Goal: Transaction & Acquisition: Purchase product/service

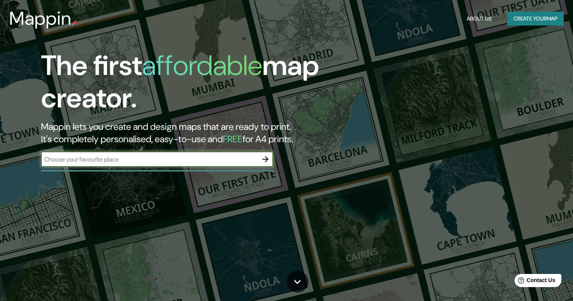
click at [220, 157] on input "text" at bounding box center [149, 159] width 217 height 9
type input "[GEOGRAPHIC_DATA]"
click at [520, 20] on button "Create your map" at bounding box center [535, 19] width 56 height 14
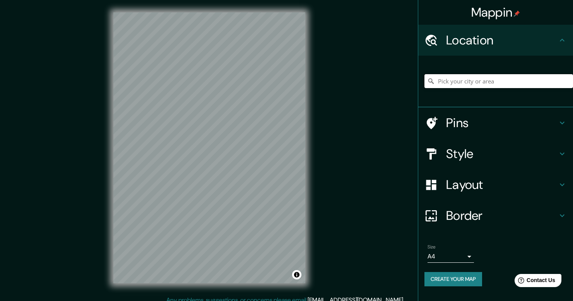
click at [443, 83] on input "Pick your city or area" at bounding box center [499, 81] width 149 height 14
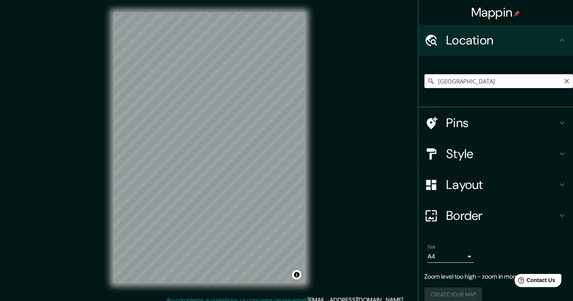
click at [472, 81] on input "[GEOGRAPHIC_DATA]" at bounding box center [499, 81] width 149 height 14
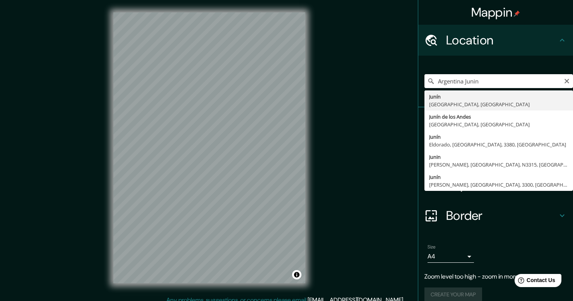
drag, startPoint x: 507, startPoint y: 82, endPoint x: 455, endPoint y: 104, distance: 56.4
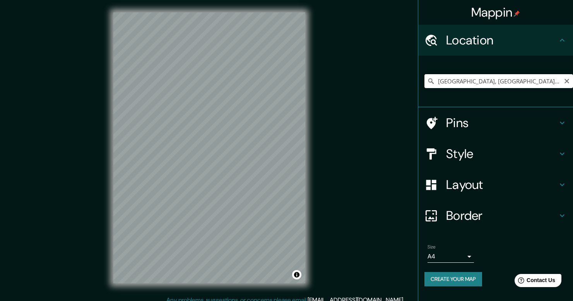
click at [479, 82] on input "[GEOGRAPHIC_DATA], [GEOGRAPHIC_DATA], [GEOGRAPHIC_DATA]" at bounding box center [499, 81] width 149 height 14
click at [555, 82] on input "[GEOGRAPHIC_DATA], [GEOGRAPHIC_DATA], [GEOGRAPHIC_DATA]" at bounding box center [499, 81] width 149 height 14
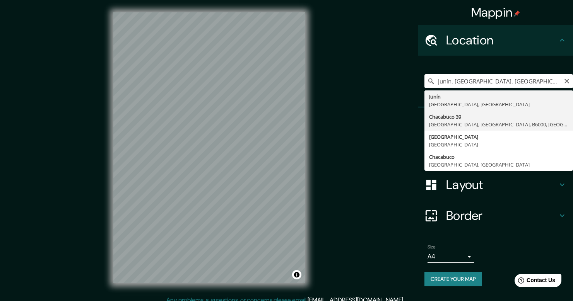
type input "[STREET_ADDRESS]"
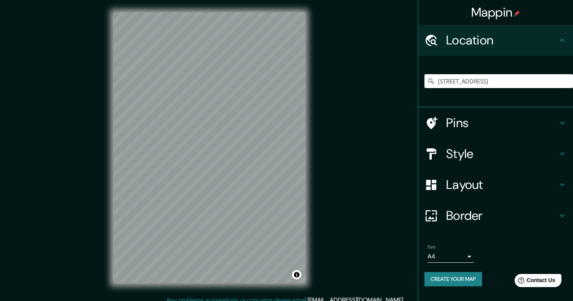
click at [476, 184] on h4 "Layout" at bounding box center [501, 184] width 111 height 15
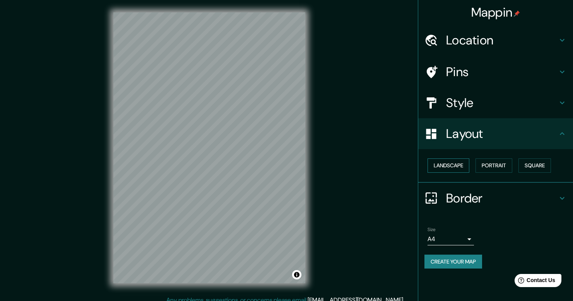
click at [463, 166] on button "Landscape" at bounding box center [449, 166] width 42 height 14
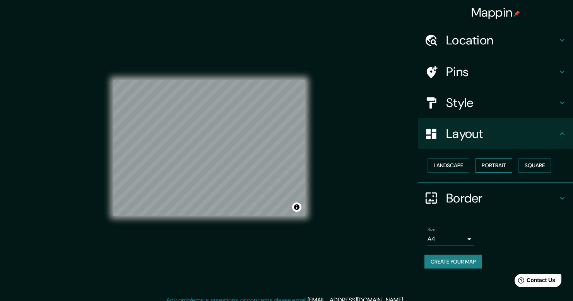
click at [501, 166] on button "Portrait" at bounding box center [494, 166] width 37 height 14
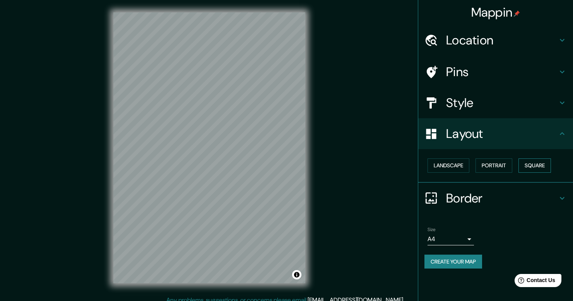
click at [541, 166] on button "Square" at bounding box center [535, 166] width 33 height 14
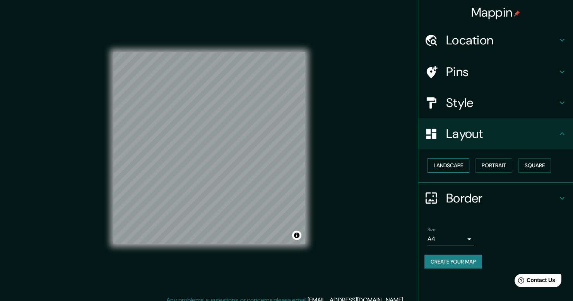
click at [459, 166] on button "Landscape" at bounding box center [449, 166] width 42 height 14
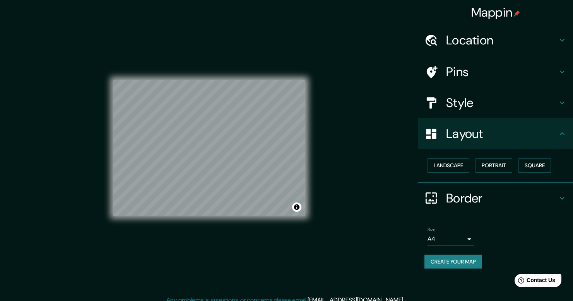
click at [471, 36] on h4 "Location" at bounding box center [501, 40] width 111 height 15
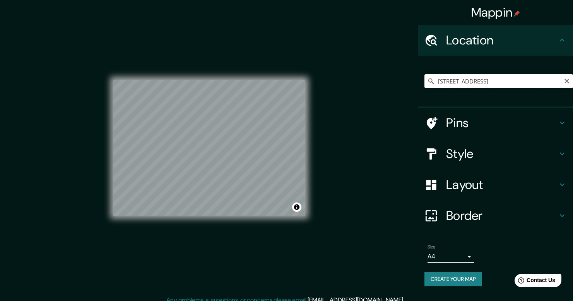
click at [553, 81] on input "[STREET_ADDRESS]" at bounding box center [499, 81] width 149 height 14
click at [449, 81] on input "[STREET_ADDRESS]" at bounding box center [499, 81] width 149 height 14
click at [433, 80] on input "[STREET_ADDRESS]" at bounding box center [499, 81] width 149 height 14
click at [439, 154] on div at bounding box center [436, 154] width 22 height 14
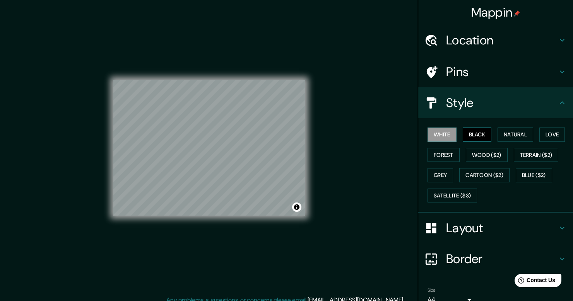
click at [474, 134] on button "Black" at bounding box center [477, 135] width 29 height 14
click at [503, 134] on button "Natural" at bounding box center [516, 135] width 36 height 14
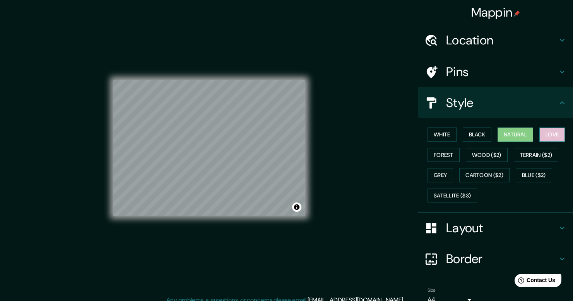
click at [553, 134] on button "Love" at bounding box center [552, 135] width 26 height 14
click at [443, 154] on button "Forest" at bounding box center [444, 155] width 32 height 14
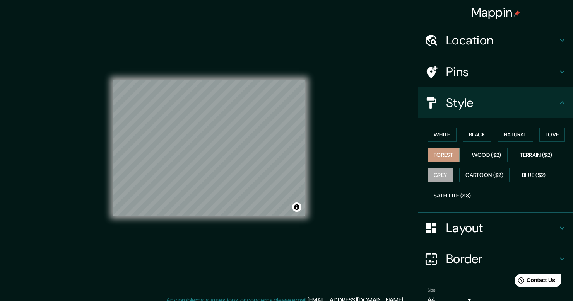
click at [441, 173] on button "Grey" at bounding box center [441, 175] width 26 height 14
click at [488, 176] on button "Cartoon ($2)" at bounding box center [484, 175] width 50 height 14
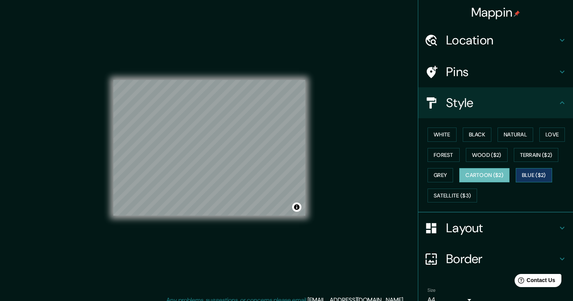
click at [543, 175] on button "Blue ($2)" at bounding box center [534, 175] width 36 height 14
click at [463, 192] on button "Satellite ($3)" at bounding box center [453, 196] width 50 height 14
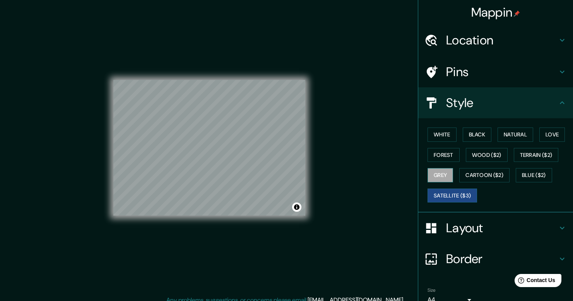
click at [447, 175] on button "Grey" at bounding box center [441, 175] width 26 height 14
click at [438, 155] on button "Forest" at bounding box center [444, 155] width 32 height 14
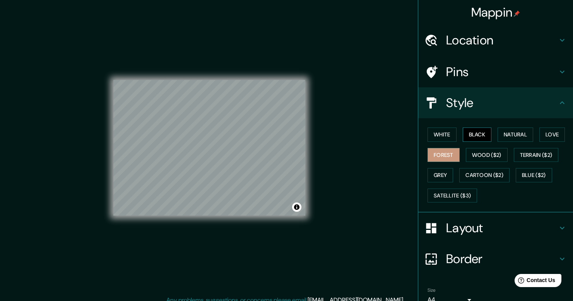
click at [481, 133] on button "Black" at bounding box center [477, 135] width 29 height 14
click at [524, 132] on button "Natural" at bounding box center [516, 135] width 36 height 14
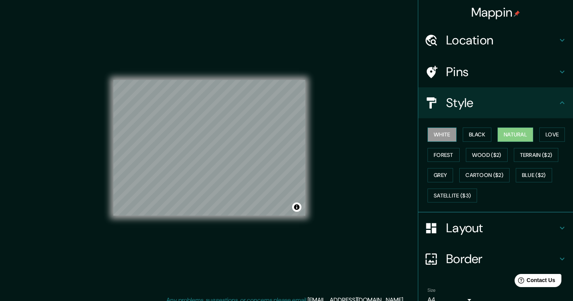
click at [448, 138] on button "White" at bounding box center [442, 135] width 29 height 14
click at [554, 132] on button "Love" at bounding box center [552, 135] width 26 height 14
click at [517, 135] on button "Natural" at bounding box center [516, 135] width 36 height 14
click at [450, 155] on button "Forest" at bounding box center [444, 155] width 32 height 14
click at [452, 135] on button "White" at bounding box center [442, 135] width 29 height 14
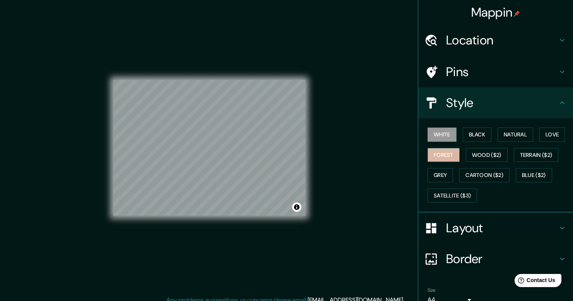
click at [452, 154] on button "Forest" at bounding box center [444, 155] width 32 height 14
click at [489, 152] on button "Wood ($2)" at bounding box center [487, 155] width 42 height 14
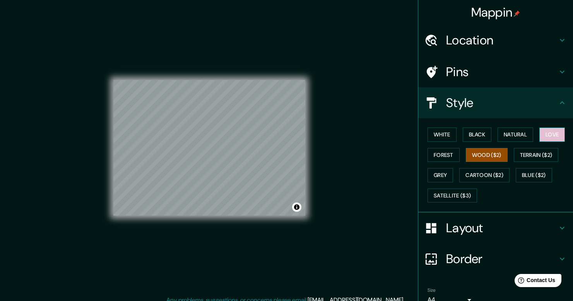
click at [542, 132] on button "Love" at bounding box center [552, 135] width 26 height 14
click at [486, 155] on button "Wood ($2)" at bounding box center [487, 155] width 42 height 14
click at [552, 132] on button "Love" at bounding box center [552, 135] width 26 height 14
click at [445, 154] on button "Forest" at bounding box center [444, 155] width 32 height 14
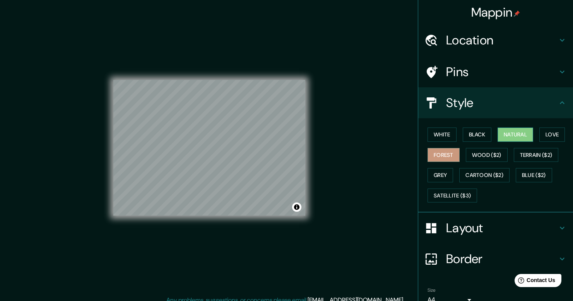
click at [515, 135] on button "Natural" at bounding box center [516, 135] width 36 height 14
click at [436, 177] on button "Grey" at bounding box center [441, 175] width 26 height 14
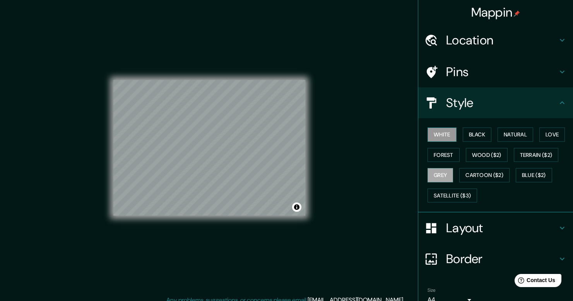
click at [439, 135] on button "White" at bounding box center [442, 135] width 29 height 14
click at [514, 135] on button "Natural" at bounding box center [516, 135] width 36 height 14
click at [442, 132] on button "White" at bounding box center [442, 135] width 29 height 14
click at [510, 134] on button "Natural" at bounding box center [516, 135] width 36 height 14
click at [441, 134] on button "White" at bounding box center [442, 135] width 29 height 14
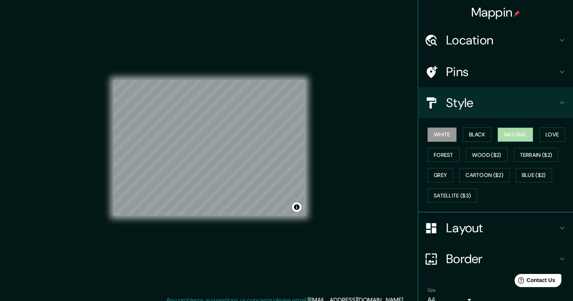
click at [520, 131] on button "Natural" at bounding box center [516, 135] width 36 height 14
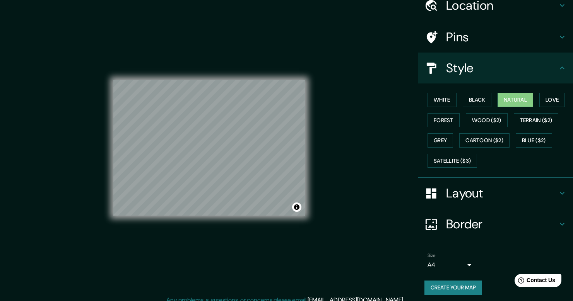
scroll to position [7, 0]
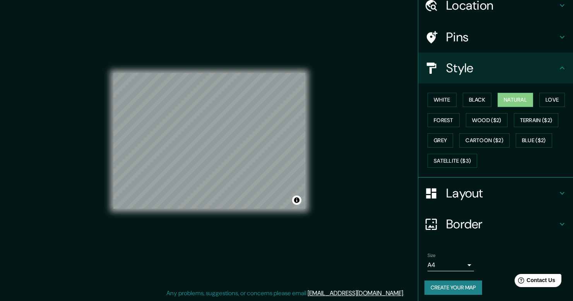
click at [453, 223] on h4 "Border" at bounding box center [501, 224] width 111 height 15
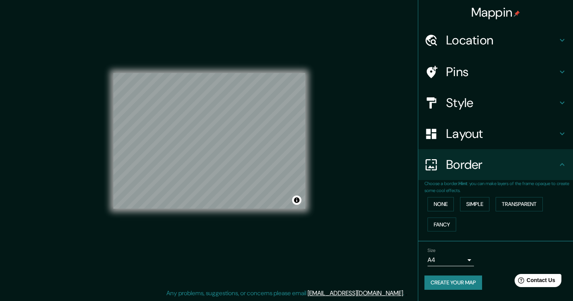
scroll to position [0, 0]
click at [438, 204] on button "None" at bounding box center [441, 204] width 26 height 14
click at [470, 205] on button "Simple" at bounding box center [474, 204] width 29 height 14
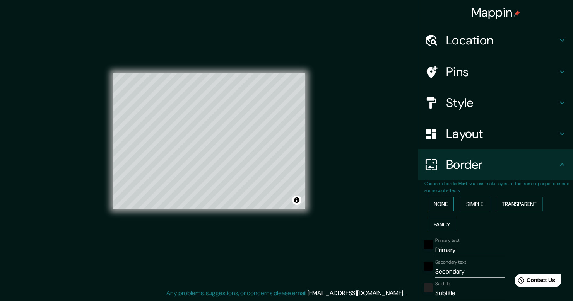
click at [437, 204] on button "None" at bounding box center [441, 204] width 26 height 14
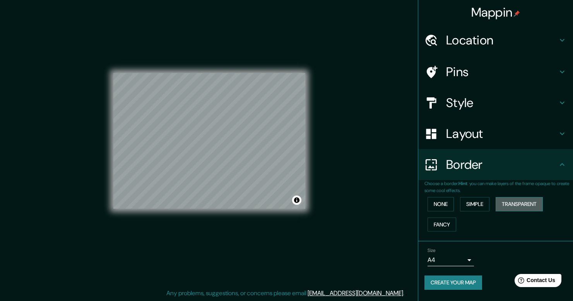
click at [520, 205] on button "Transparent" at bounding box center [519, 204] width 47 height 14
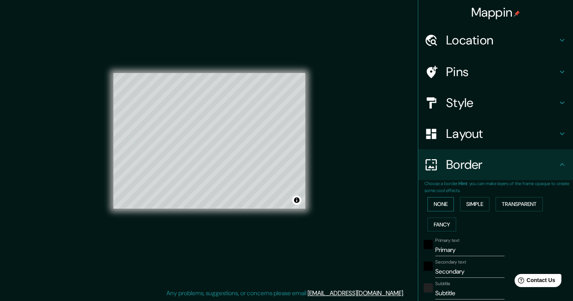
click at [435, 200] on button "None" at bounding box center [441, 204] width 26 height 14
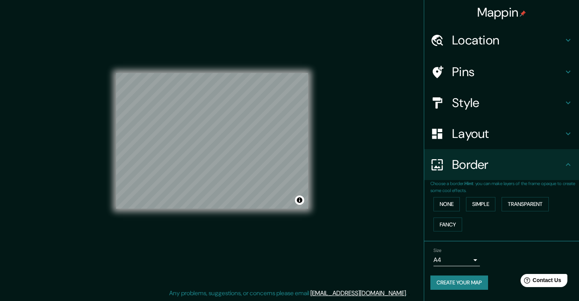
click at [470, 258] on body "Mappin Location [STREET_ADDRESS] Pins Style Layout Border Choose a border. Hint…" at bounding box center [289, 143] width 579 height 301
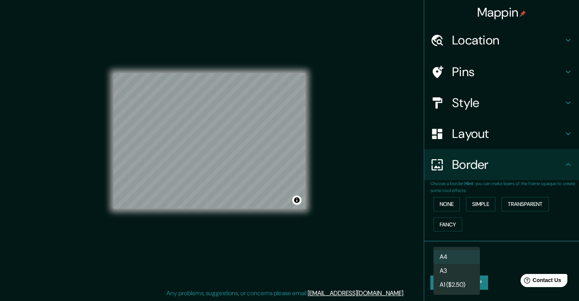
click at [465, 270] on li "A3" at bounding box center [456, 271] width 46 height 14
type input "a4"
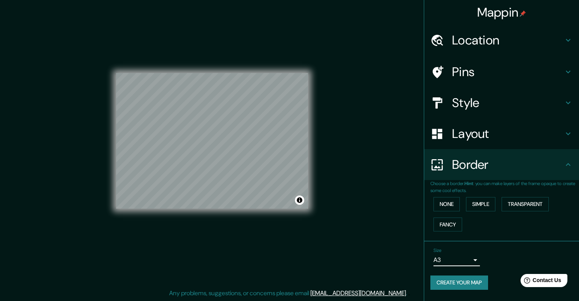
click at [455, 260] on body "Mappin Location [STREET_ADDRESS] Pins Style Layout Border Choose a border. Hint…" at bounding box center [289, 143] width 579 height 301
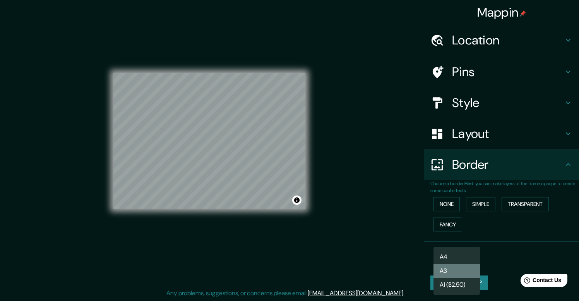
click at [455, 273] on li "A3" at bounding box center [456, 271] width 46 height 14
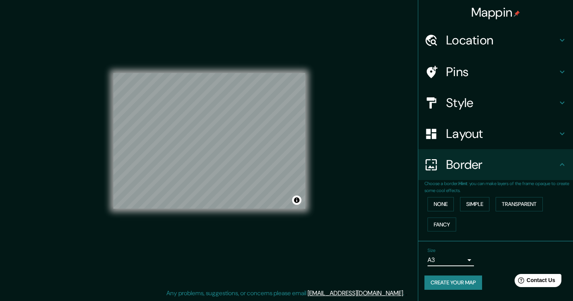
click at [476, 39] on h4 "Location" at bounding box center [501, 40] width 111 height 15
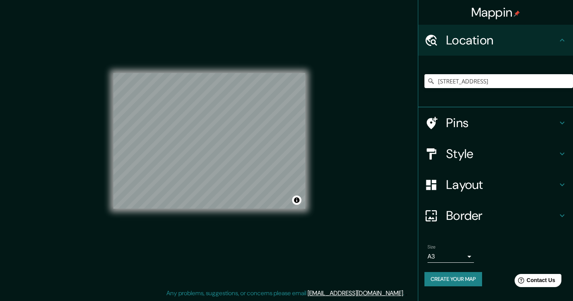
click at [453, 129] on h4 "Pins" at bounding box center [501, 122] width 111 height 15
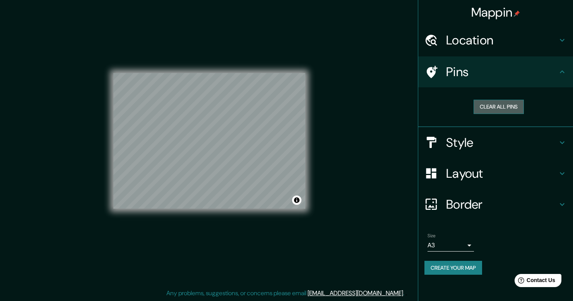
click at [490, 109] on button "Clear all pins" at bounding box center [499, 107] width 50 height 14
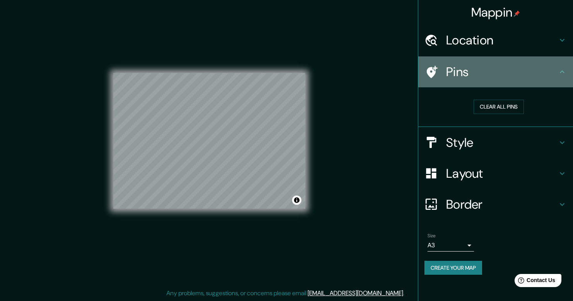
click at [435, 71] on icon at bounding box center [432, 72] width 11 height 12
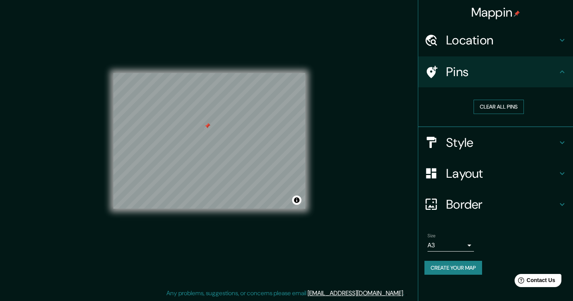
click at [498, 110] on button "Clear all pins" at bounding box center [499, 107] width 50 height 14
click at [509, 106] on button "Clear all pins" at bounding box center [499, 107] width 50 height 14
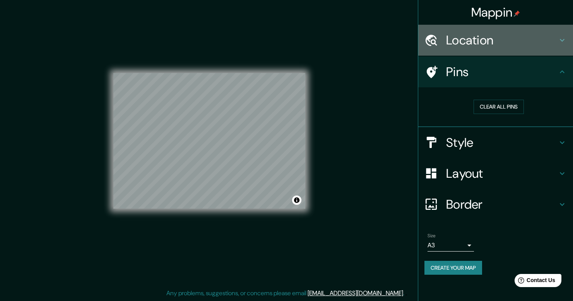
click at [468, 40] on h4 "Location" at bounding box center [501, 40] width 111 height 15
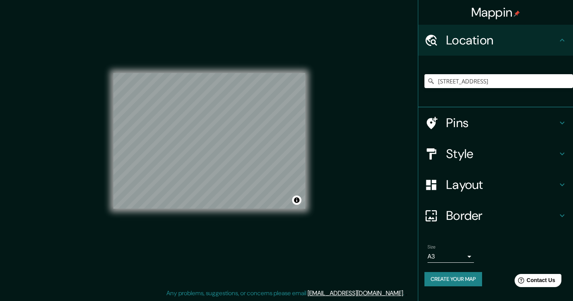
click at [444, 157] on div at bounding box center [436, 154] width 22 height 14
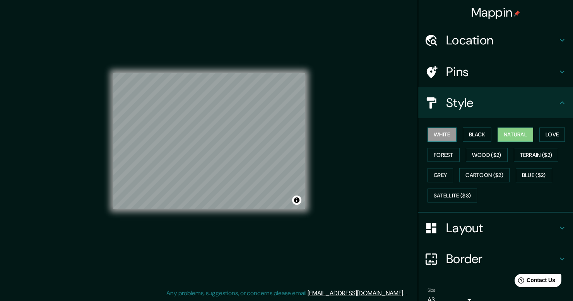
click at [450, 136] on button "White" at bounding box center [442, 135] width 29 height 14
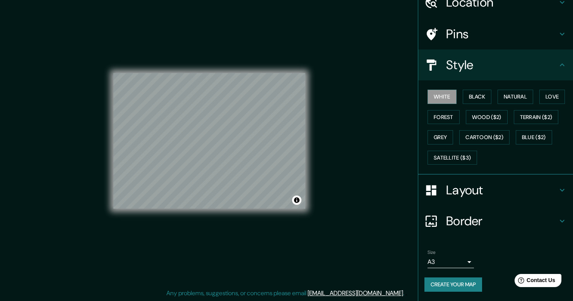
click at [457, 280] on button "Create your map" at bounding box center [454, 285] width 58 height 14
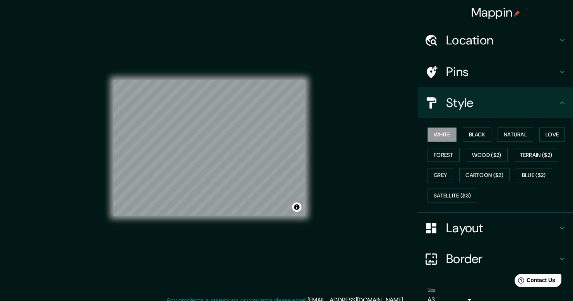
scroll to position [7, 0]
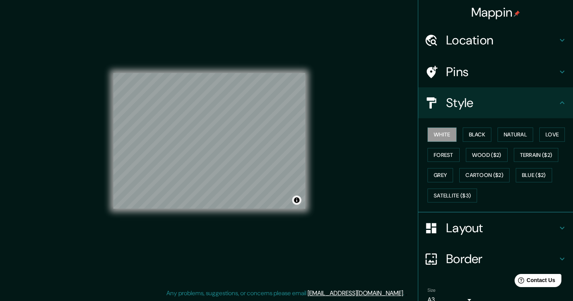
click at [298, 201] on button "Toggle attribution" at bounding box center [296, 200] width 9 height 9
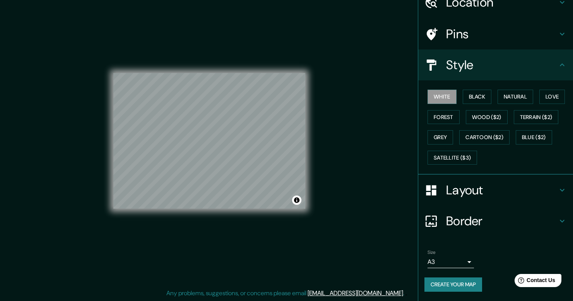
click at [438, 280] on button "Create your map" at bounding box center [454, 285] width 58 height 14
click at [448, 282] on button "Create your map" at bounding box center [454, 285] width 58 height 14
click at [361, 189] on div "Mappin Location [STREET_ADDRESS] Pins Style White Black Natural Love Forest Woo…" at bounding box center [286, 147] width 573 height 308
click at [357, 200] on div "Mappin Location [STREET_ADDRESS] Pins Style White Black Natural Love Forest Woo…" at bounding box center [286, 147] width 573 height 308
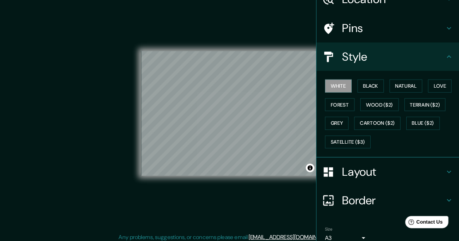
scroll to position [41, 0]
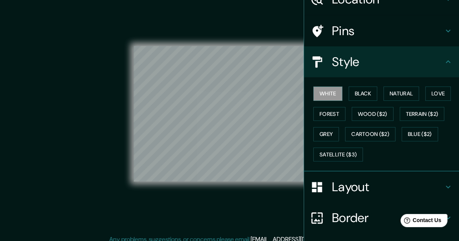
drag, startPoint x: 238, startPoint y: 207, endPoint x: 211, endPoint y: 206, distance: 27.9
click at [211, 206] on div "© Mapbox © OpenStreetMap Improve this map" at bounding box center [229, 113] width 413 height 217
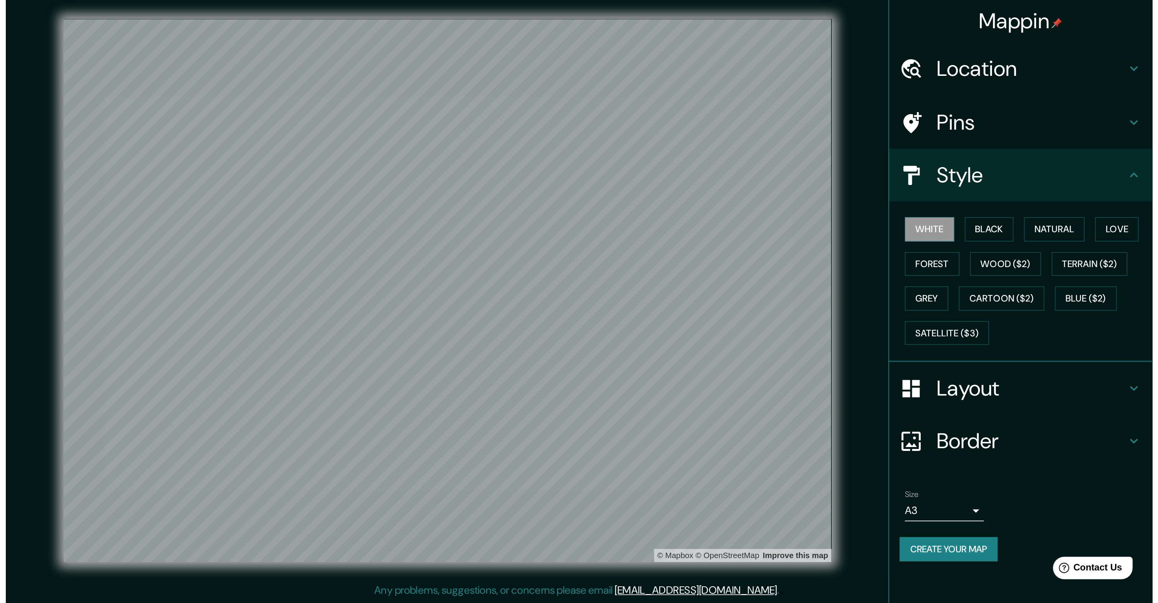
scroll to position [0, 0]
